Goal: Find contact information: Find contact information

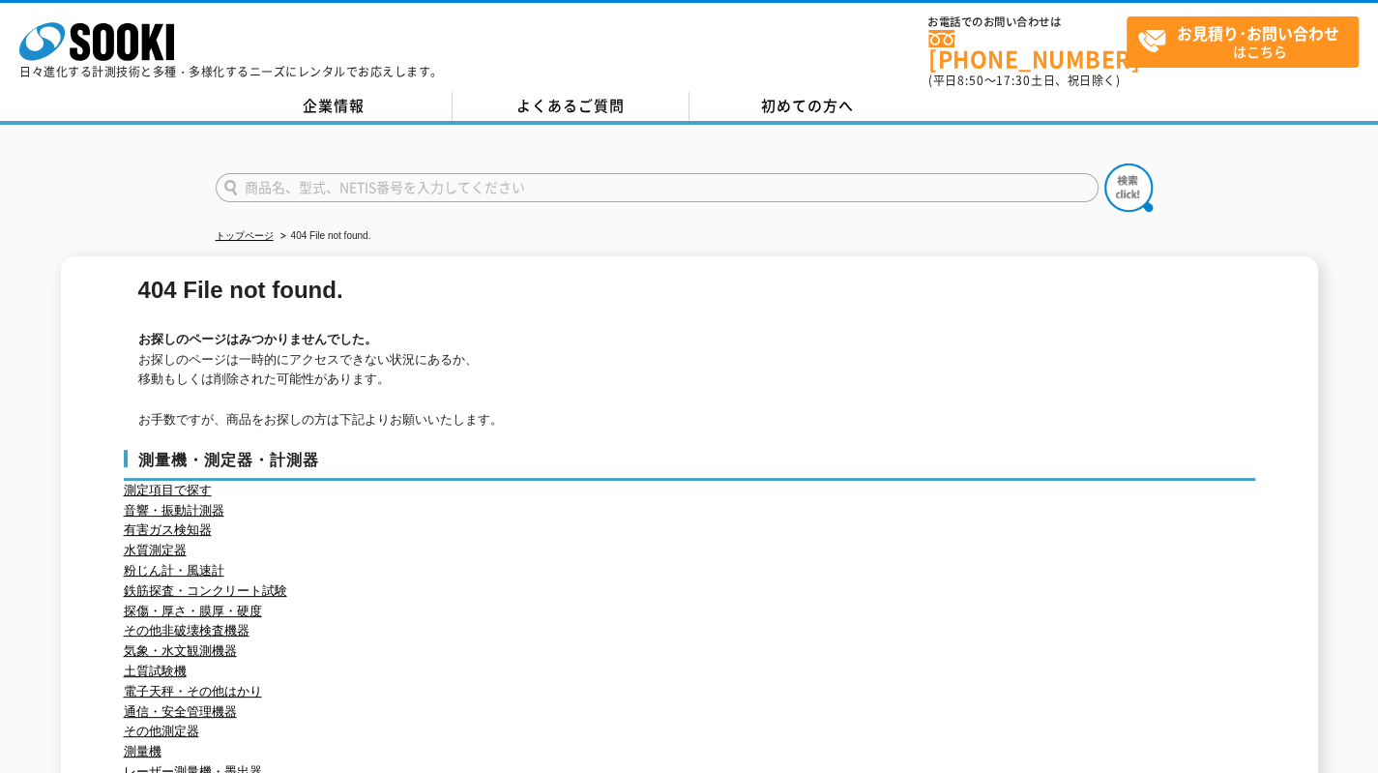
drag, startPoint x: 712, startPoint y: 411, endPoint x: 393, endPoint y: 113, distance: 436.6
click at [698, 397] on p "お探しのページは一時的にアクセスできない状況にあるか、 移動もしくは削除された可能性があります。 お手数ですが、商品をお探しの方は下記よりお願いいたします。" at bounding box center [691, 390] width 1107 height 80
click at [288, 92] on link "企業情報" at bounding box center [334, 106] width 237 height 29
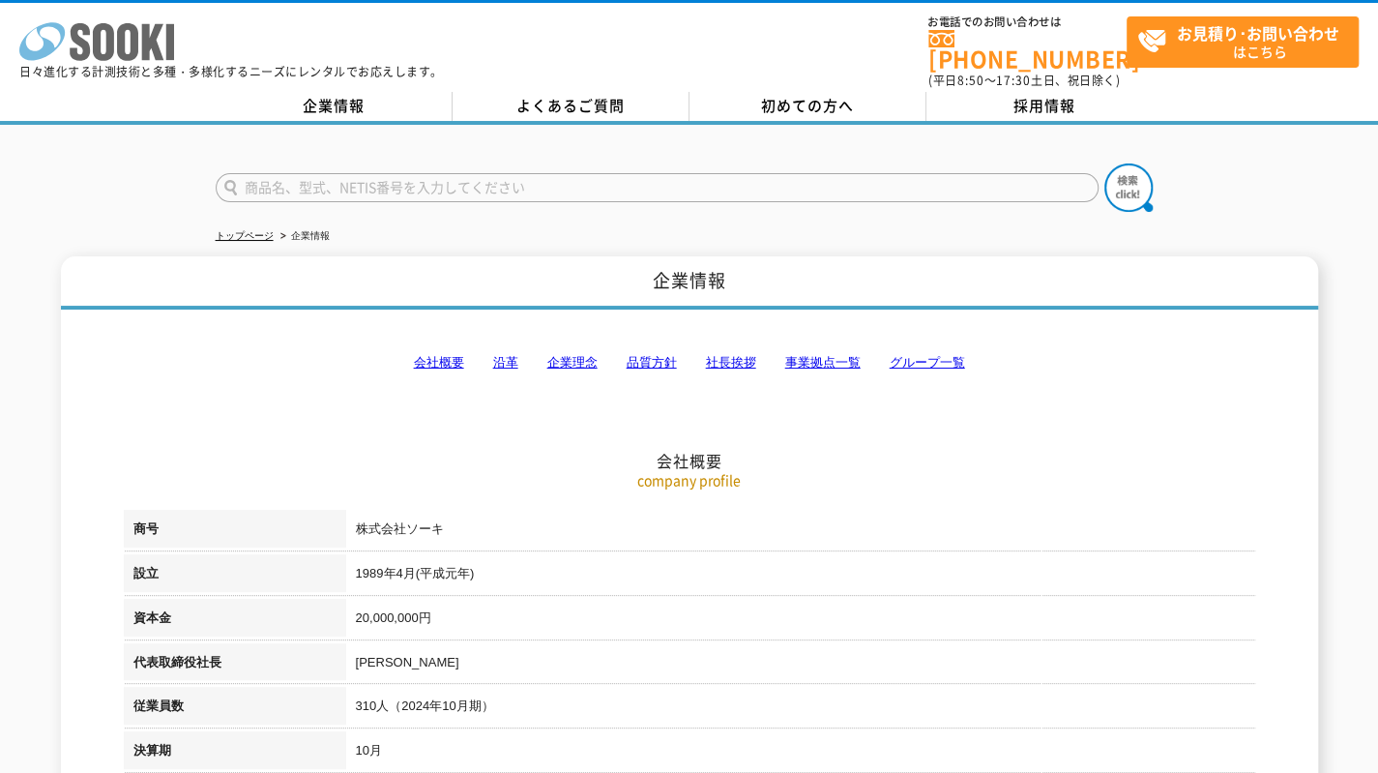
click at [139, 52] on icon "株式会社 ソーキ" at bounding box center [96, 41] width 155 height 39
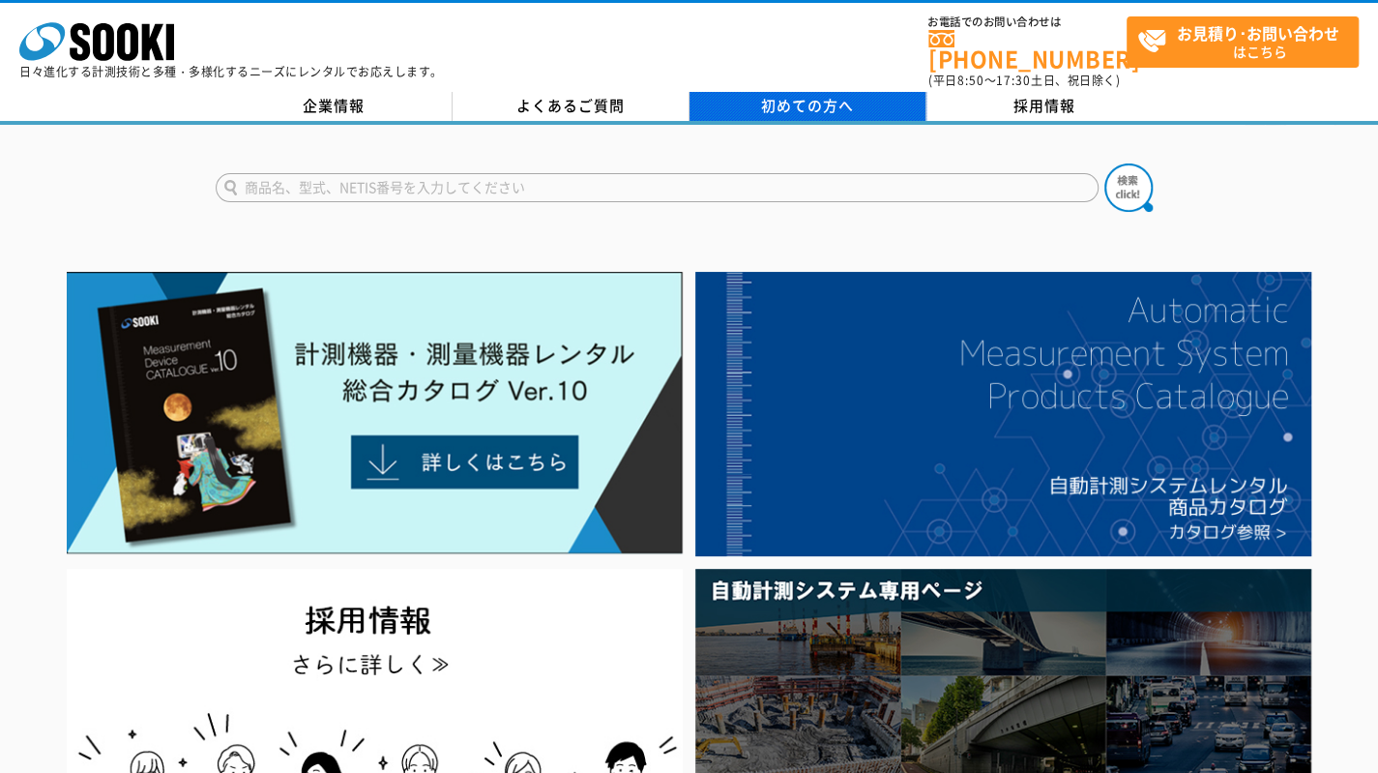
click at [776, 98] on span "初めての方へ" at bounding box center [807, 105] width 93 height 21
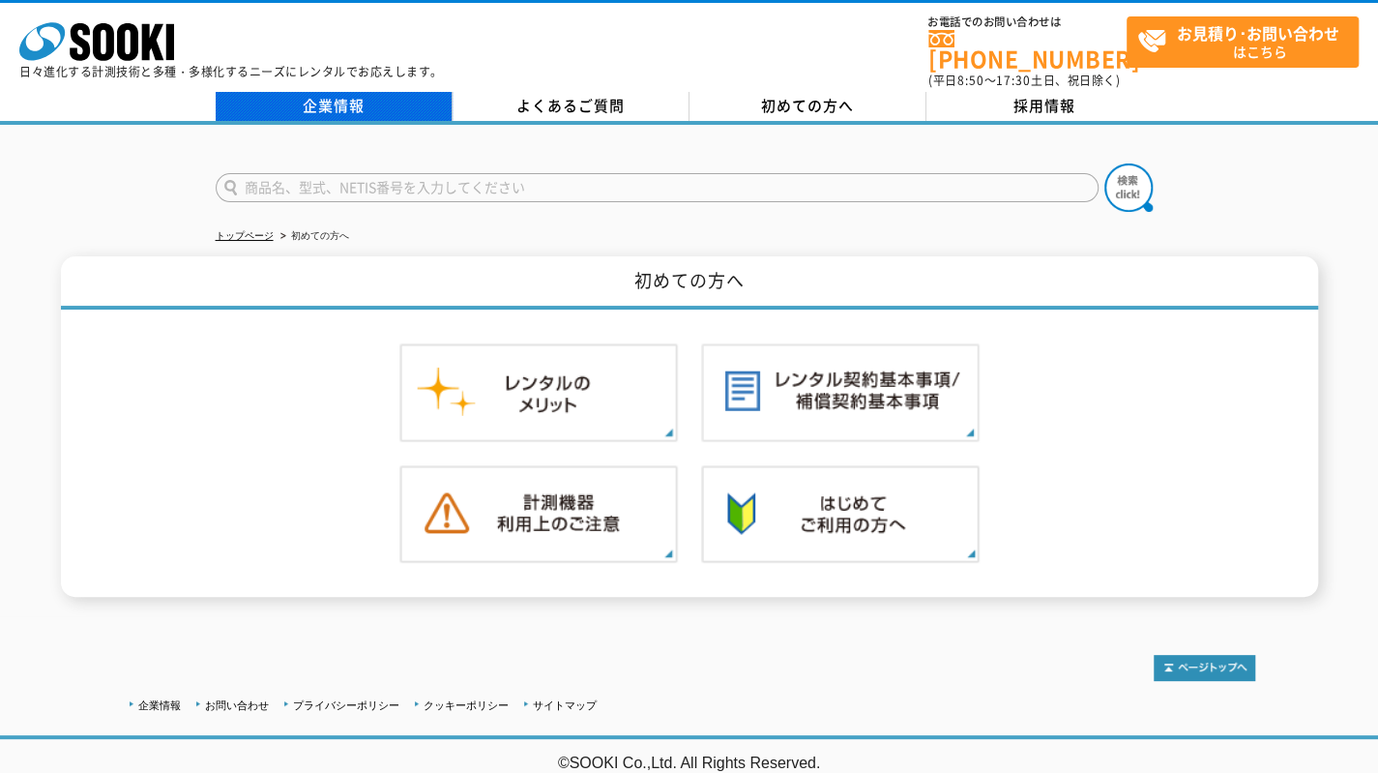
click at [369, 92] on link "企業情報" at bounding box center [334, 106] width 237 height 29
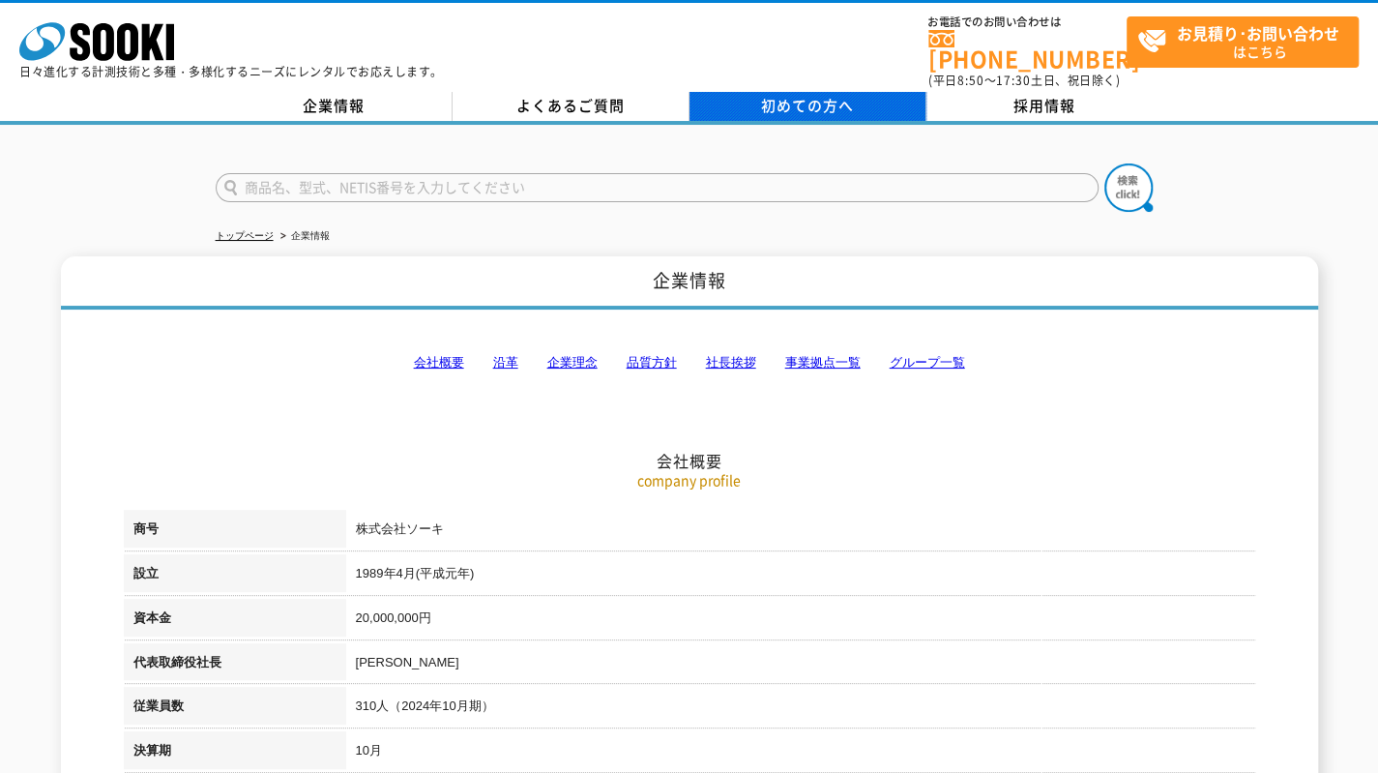
click at [870, 92] on link "初めての方へ" at bounding box center [808, 106] width 237 height 29
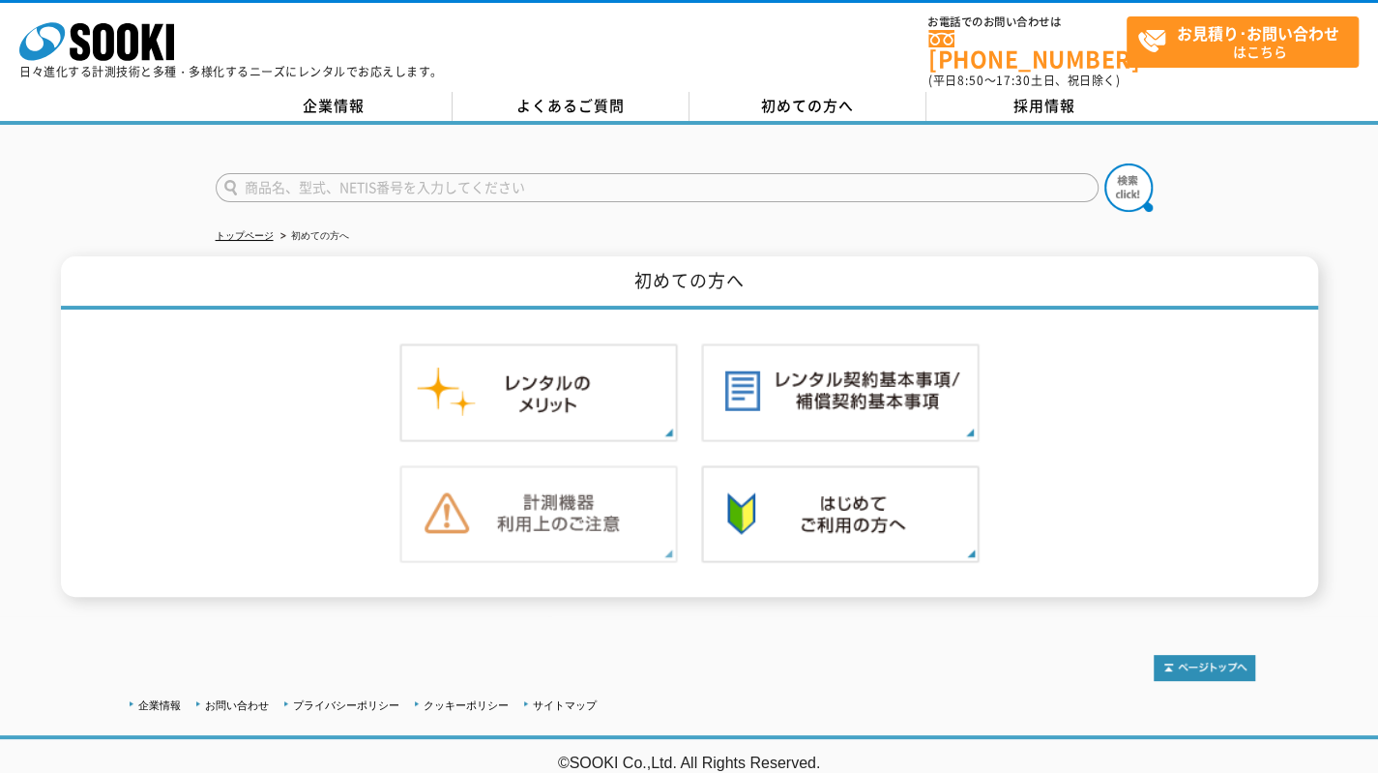
click at [580, 516] on img at bounding box center [538, 514] width 279 height 99
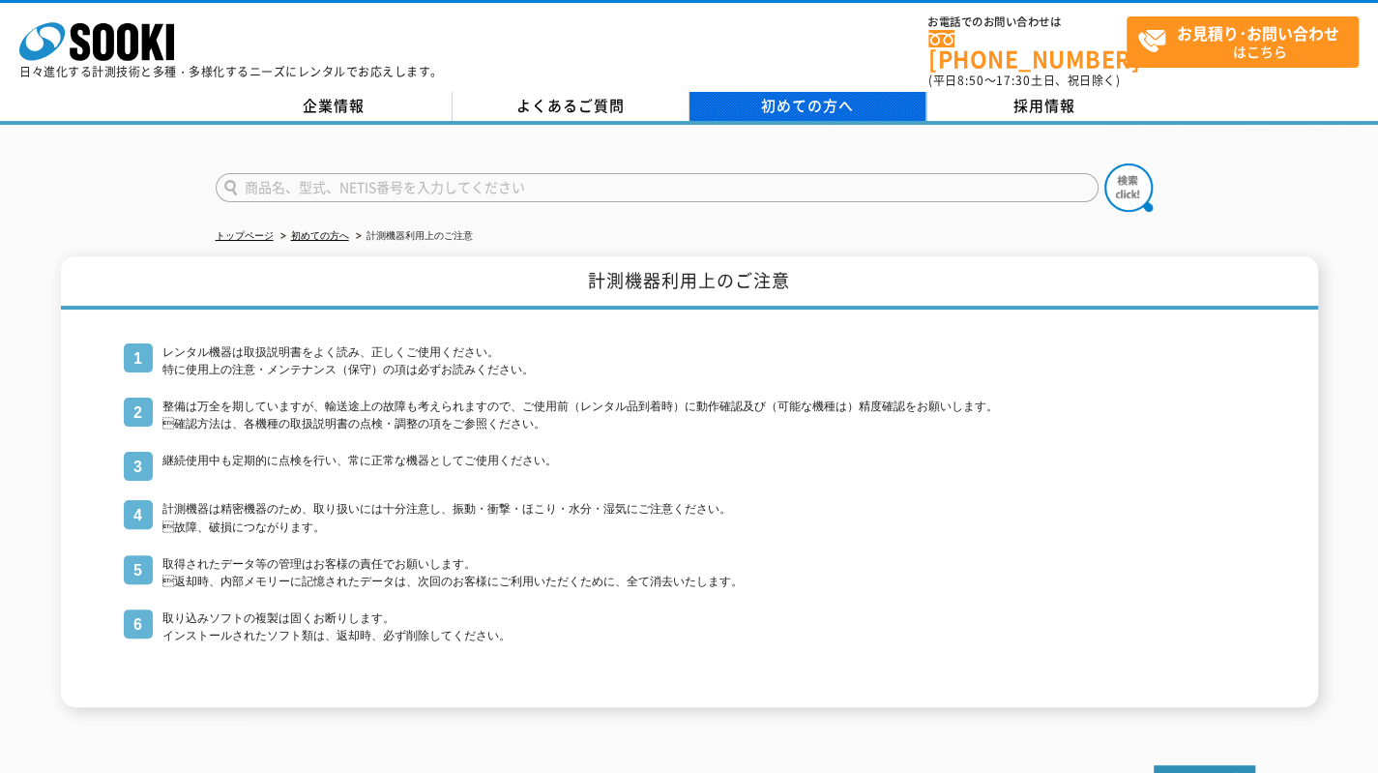
click at [860, 92] on link "初めての方へ" at bounding box center [808, 106] width 237 height 29
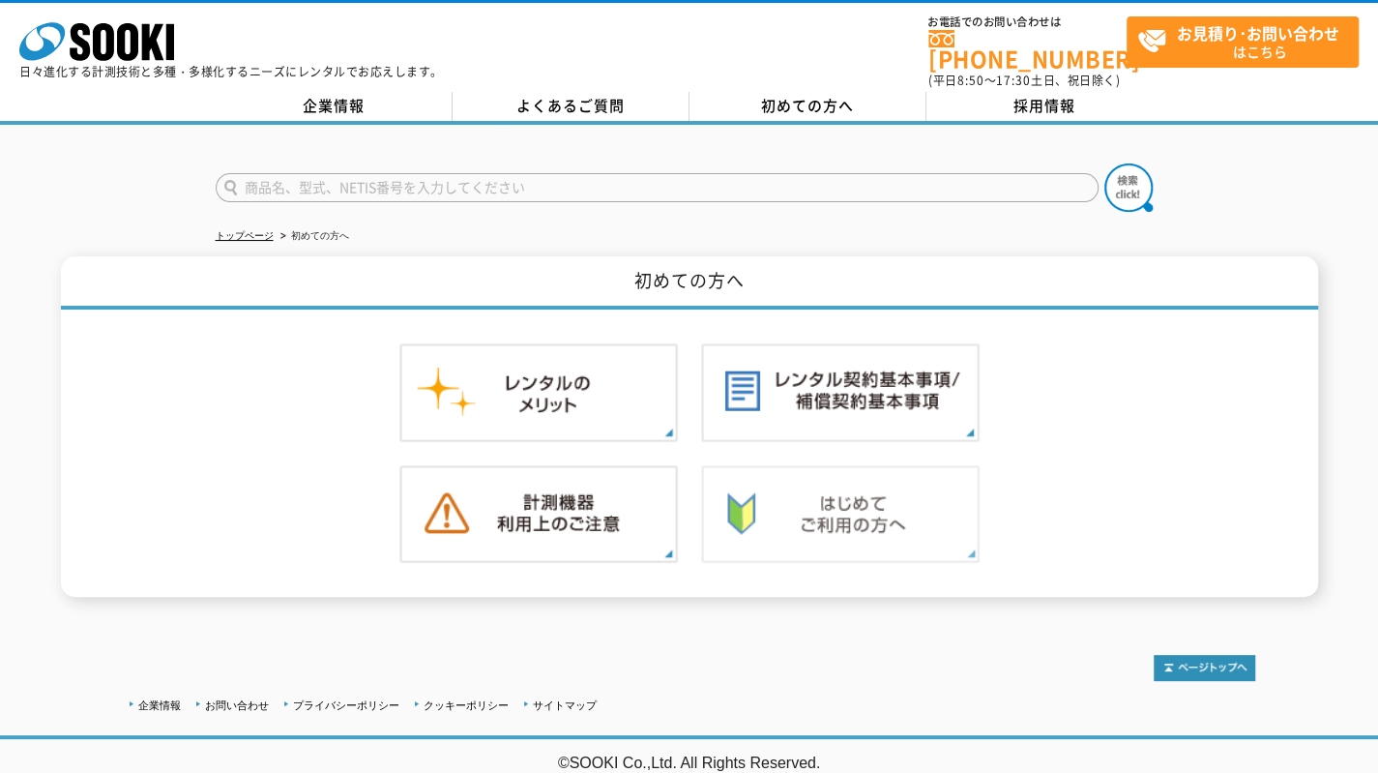
click at [840, 481] on img at bounding box center [840, 514] width 279 height 99
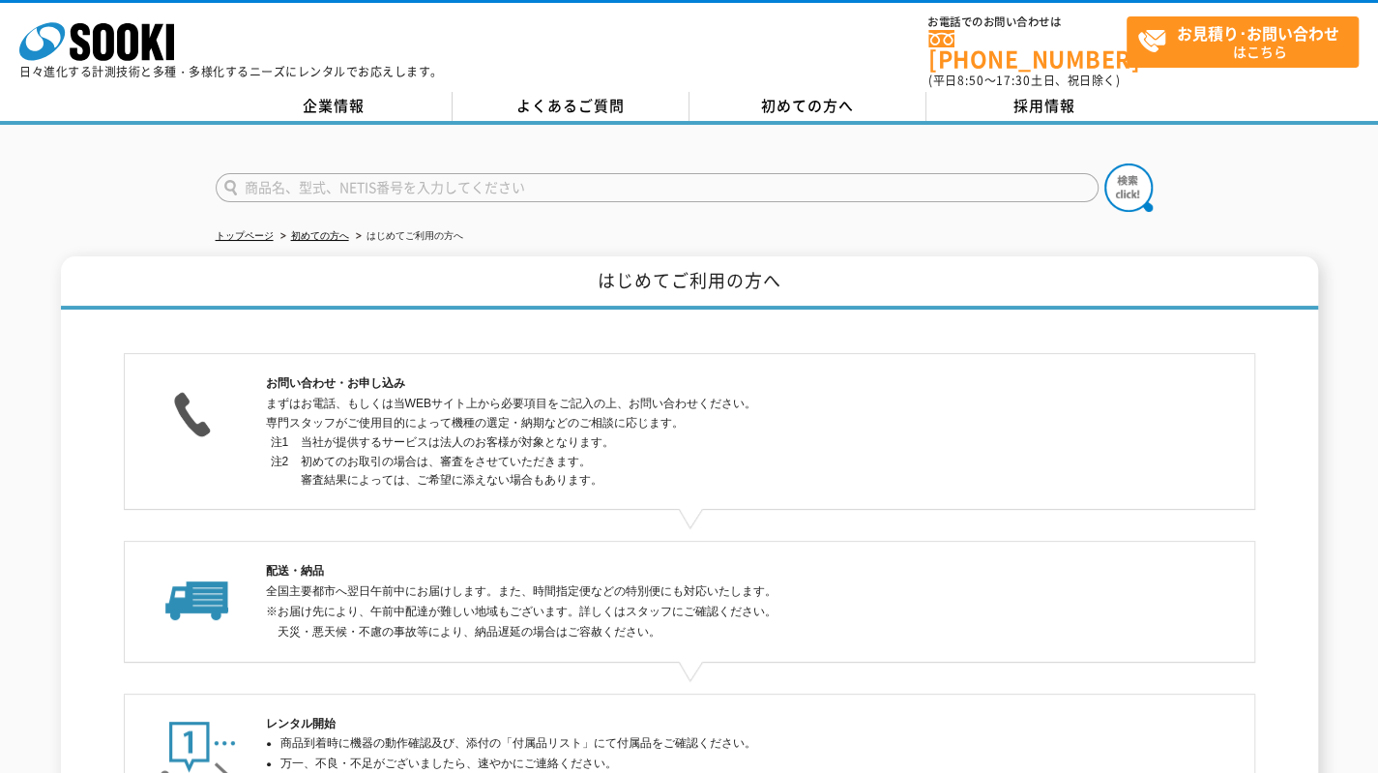
click at [975, 36] on link "[PHONE_NUMBER]" at bounding box center [1028, 50] width 198 height 40
